Goal: Find specific page/section: Find specific page/section

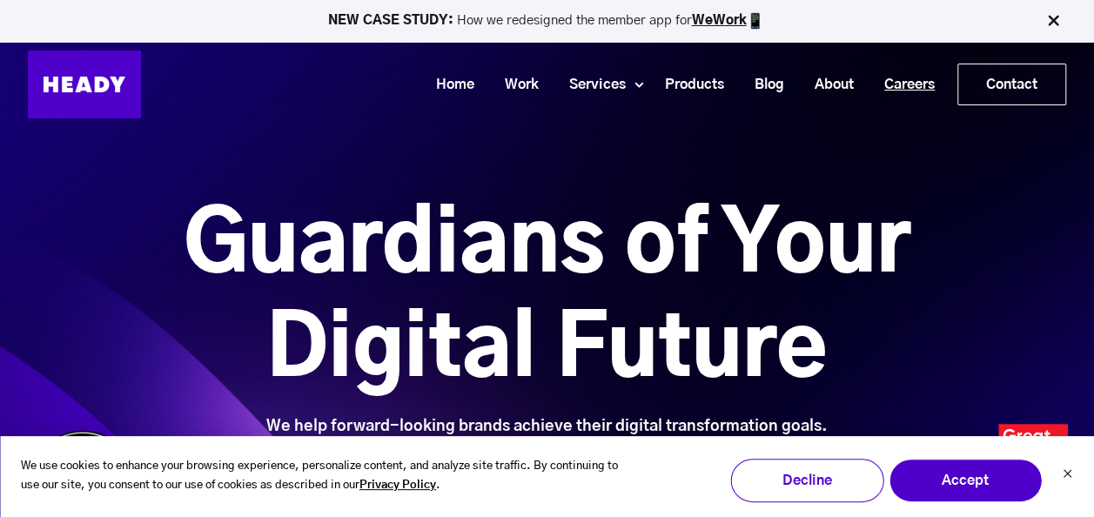
click at [919, 87] on link "Careers" at bounding box center [902, 85] width 81 height 32
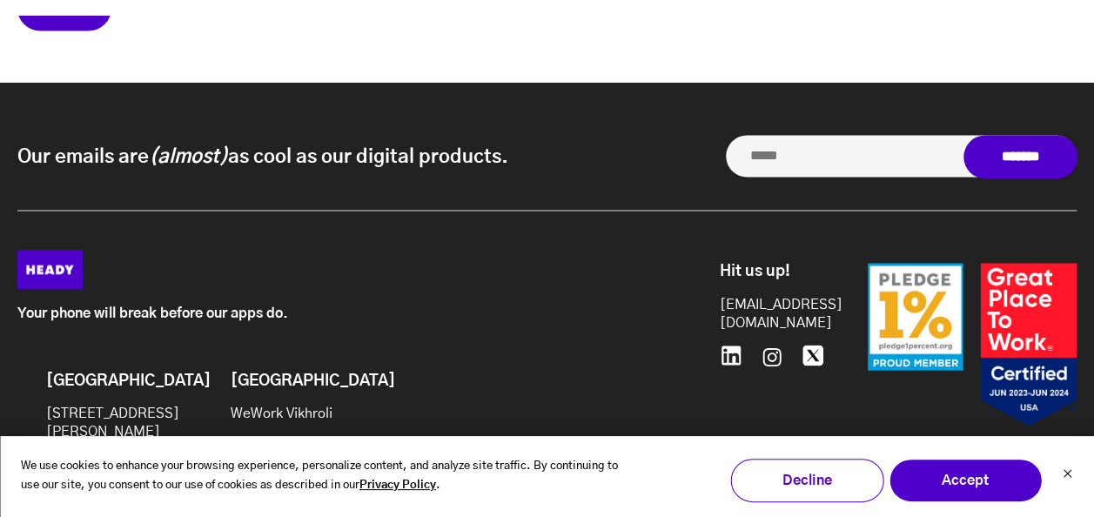
scroll to position [7921, 0]
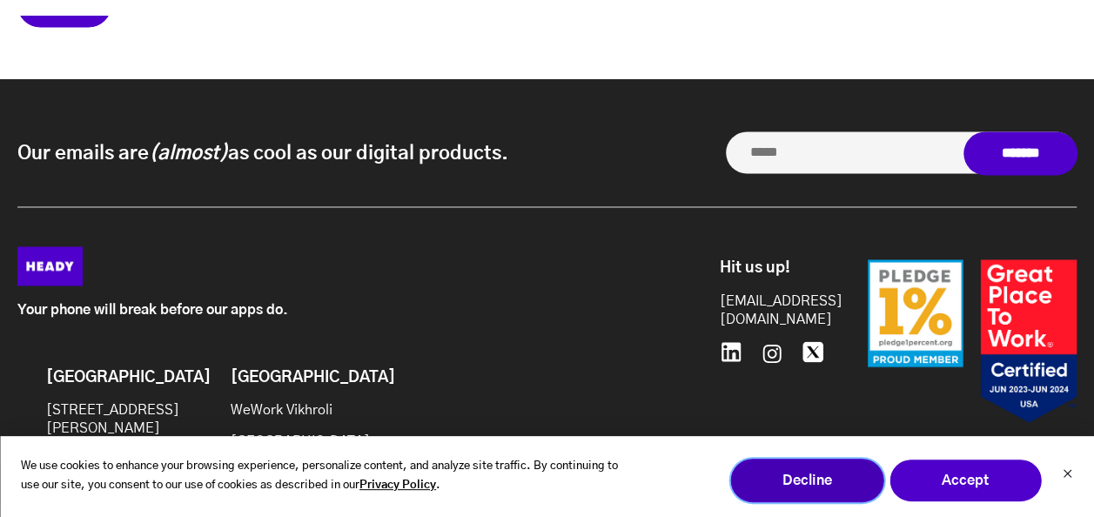
click at [808, 476] on button "Decline" at bounding box center [806, 481] width 153 height 44
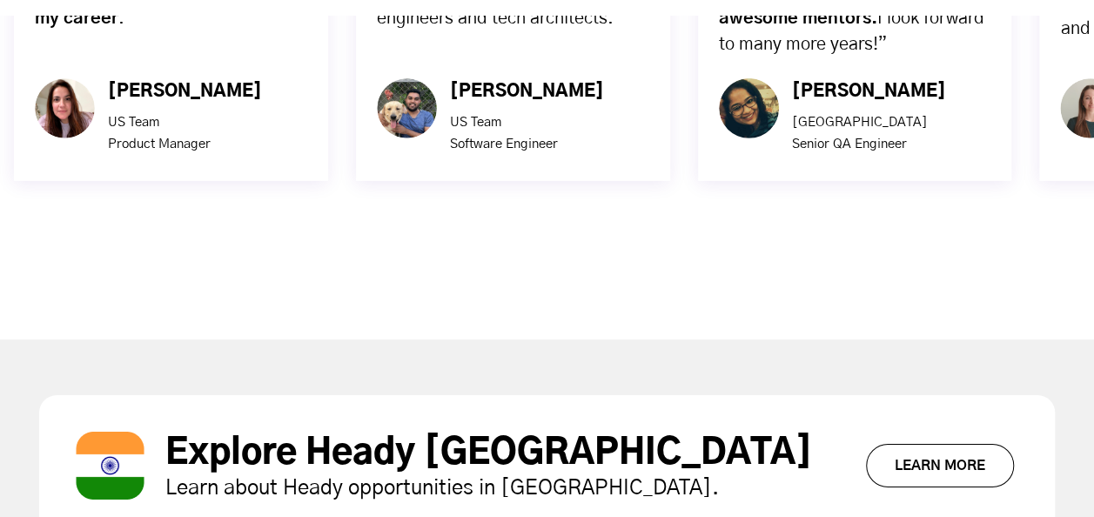
scroll to position [5988, 0]
